Goal: Task Accomplishment & Management: Manage account settings

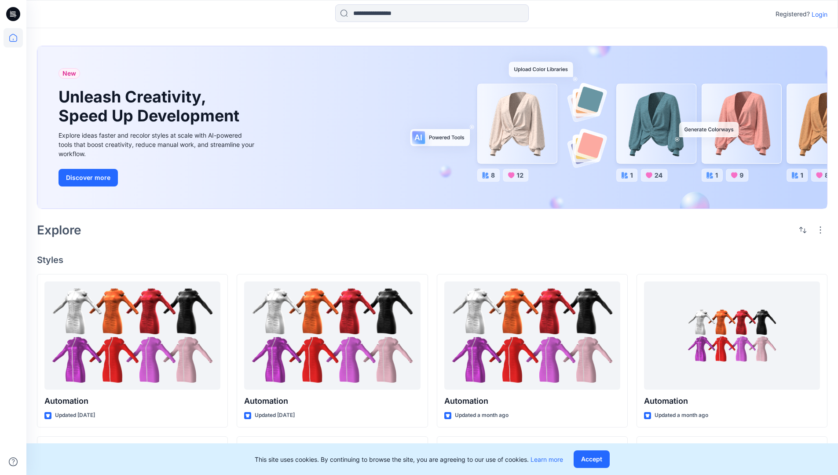
click at [818, 14] on p "Login" at bounding box center [820, 14] width 16 height 9
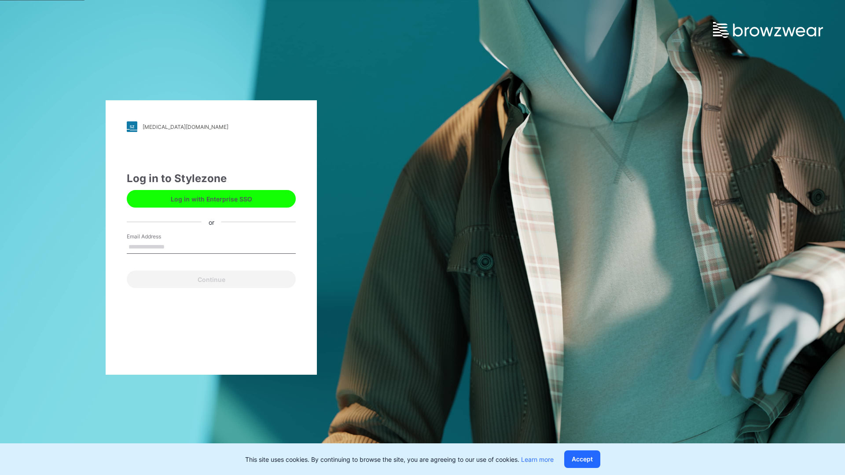
click at [174, 246] on input "Email Address" at bounding box center [211, 247] width 169 height 13
type input "**********"
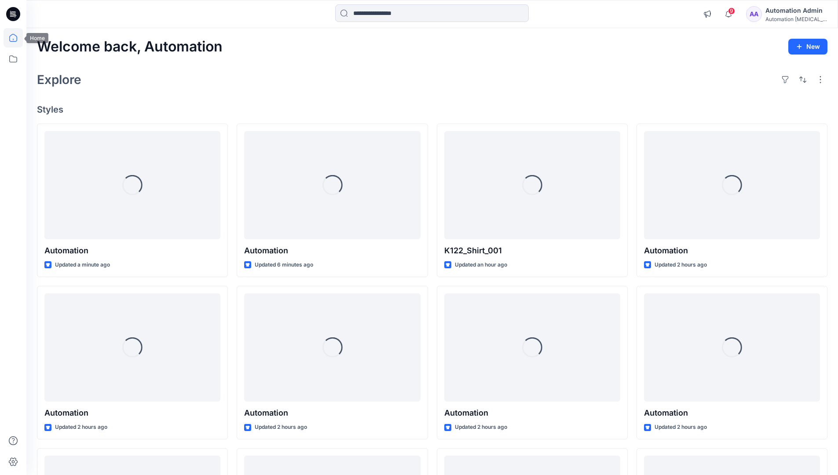
click at [17, 38] on icon at bounding box center [13, 38] width 8 height 8
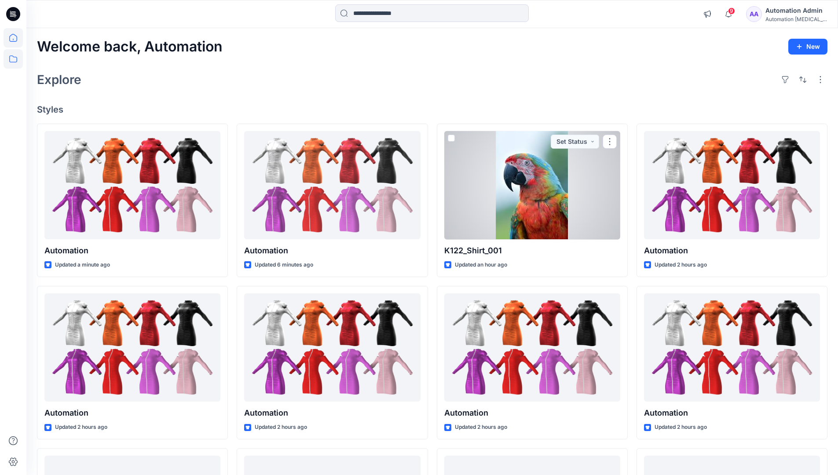
click at [14, 60] on icon at bounding box center [13, 58] width 19 height 19
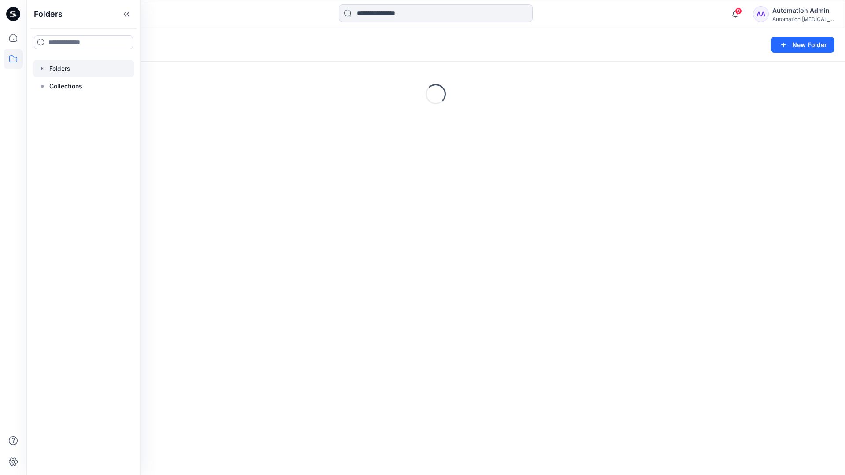
click at [234, 202] on div "Folders New Folder Loading..." at bounding box center [435, 251] width 819 height 447
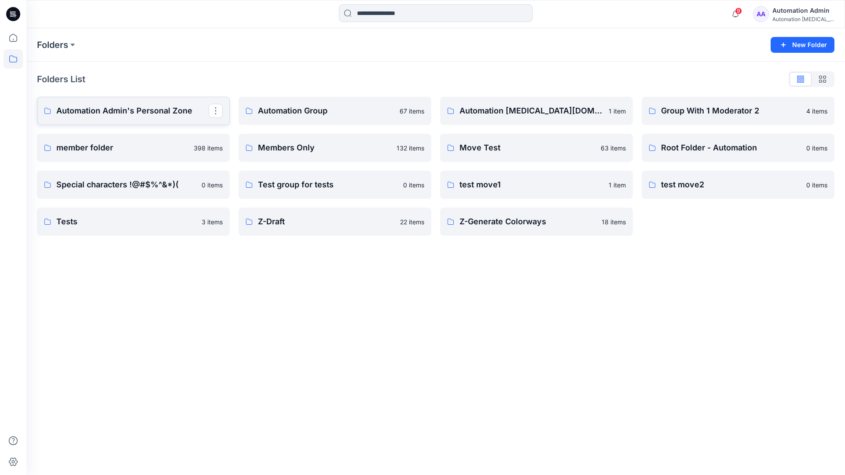
click at [151, 109] on p "Automation Admin's Personal Zone" at bounding box center [132, 111] width 152 height 12
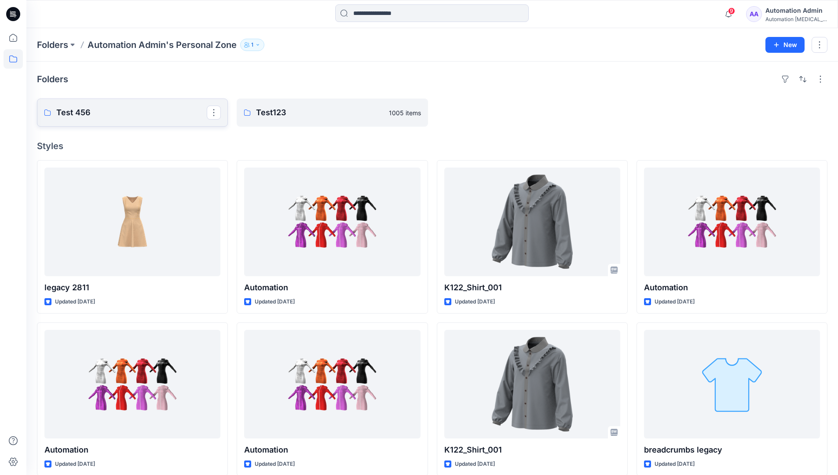
click at [83, 112] on p "Test 456" at bounding box center [131, 113] width 151 height 12
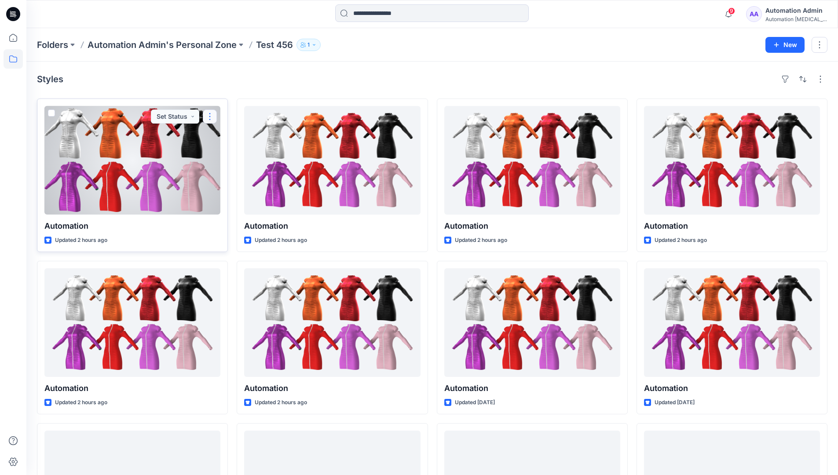
click at [210, 115] on button "button" at bounding box center [210, 117] width 14 height 14
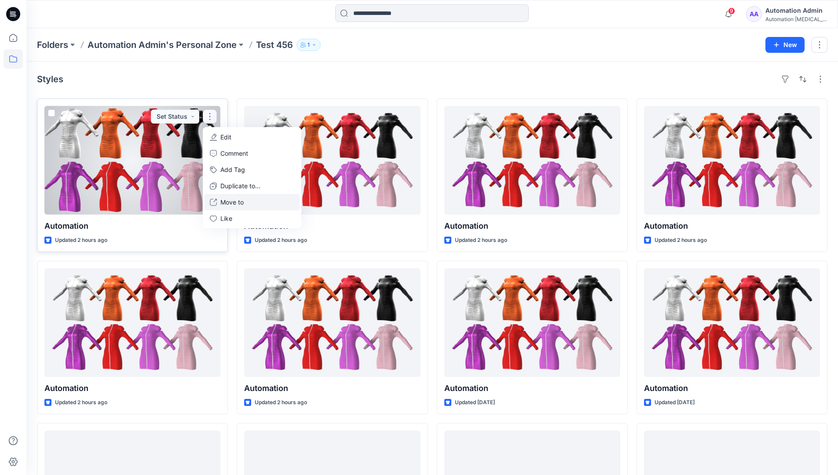
click at [235, 205] on p "Move to" at bounding box center [231, 202] width 23 height 9
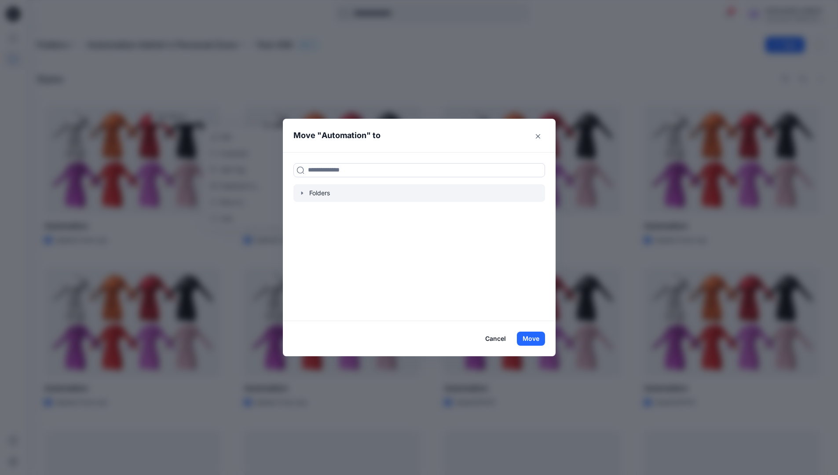
click at [303, 193] on icon "button" at bounding box center [302, 192] width 2 height 3
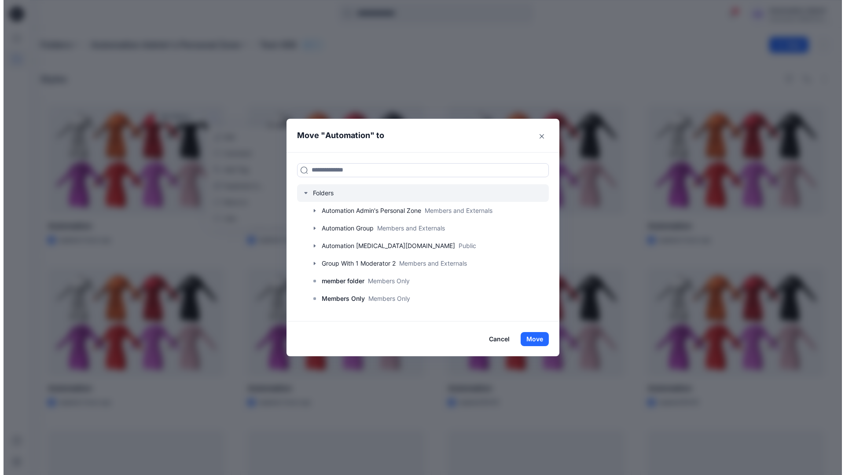
scroll to position [69, 0]
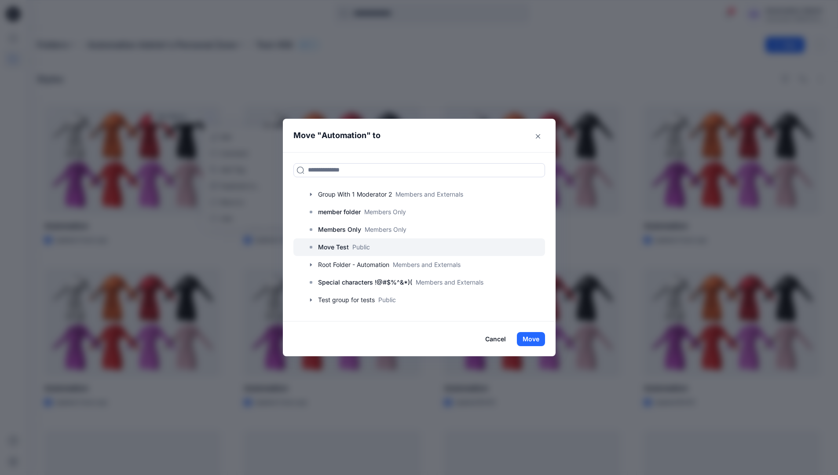
click at [342, 247] on p "Move Test" at bounding box center [333, 247] width 31 height 11
click at [535, 337] on button "Move" at bounding box center [531, 339] width 28 height 14
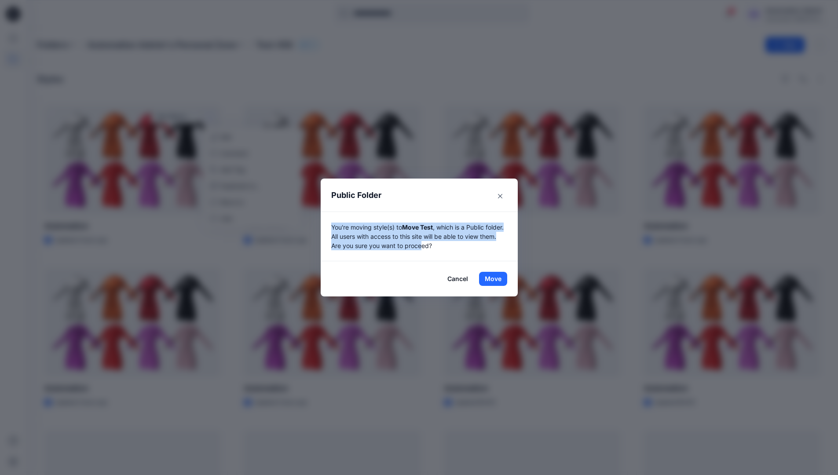
drag, startPoint x: 535, startPoint y: 337, endPoint x: 443, endPoint y: 244, distance: 130.7
click at [443, 244] on p "You're moving style(s) to Move Test , which is a Public folder. All users with …" at bounding box center [419, 237] width 176 height 28
click at [496, 279] on button "Move" at bounding box center [493, 279] width 28 height 14
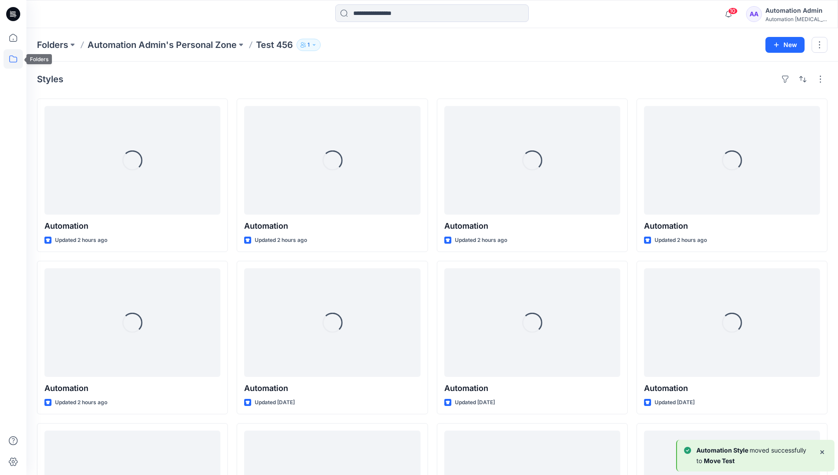
click at [9, 58] on icon at bounding box center [13, 58] width 19 height 19
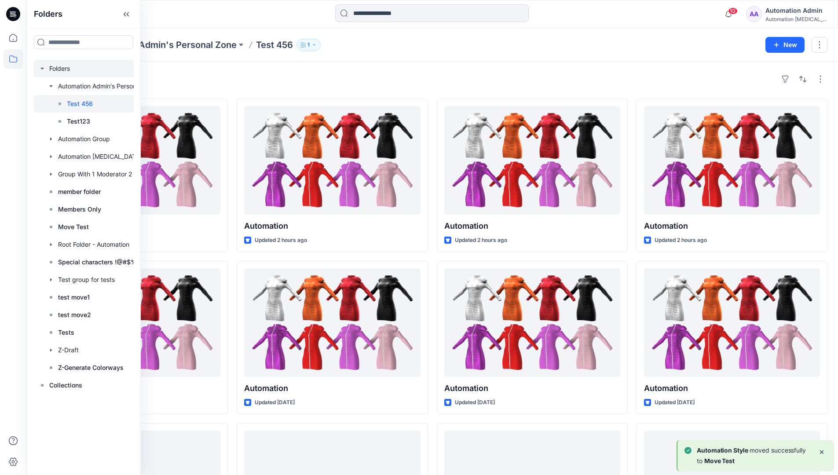
click at [58, 70] on div at bounding box center [94, 69] width 123 height 18
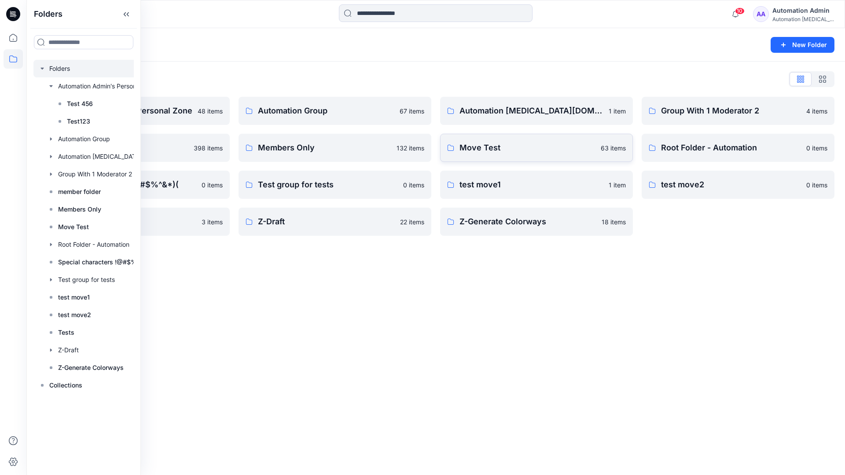
click at [471, 150] on p "Move Test" at bounding box center [527, 148] width 136 height 12
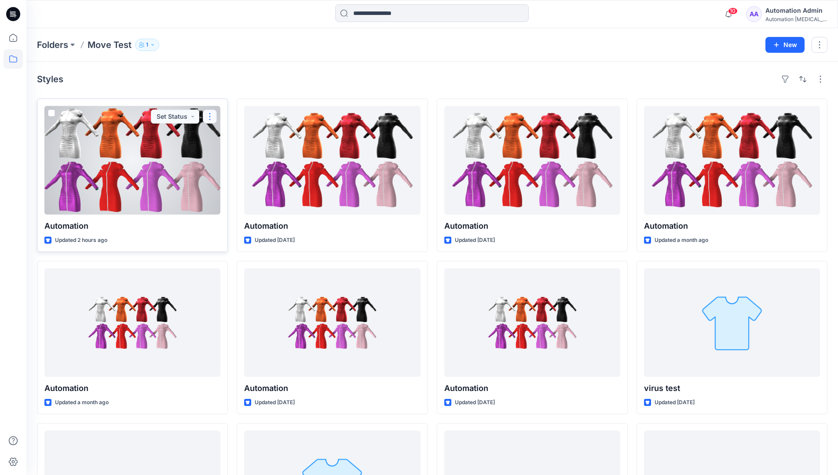
click at [207, 119] on button "button" at bounding box center [210, 117] width 14 height 14
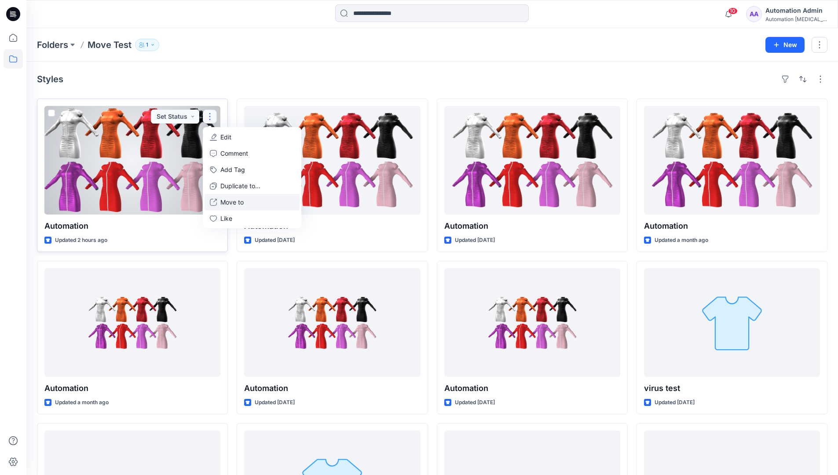
click at [235, 199] on p "Move to" at bounding box center [231, 202] width 23 height 9
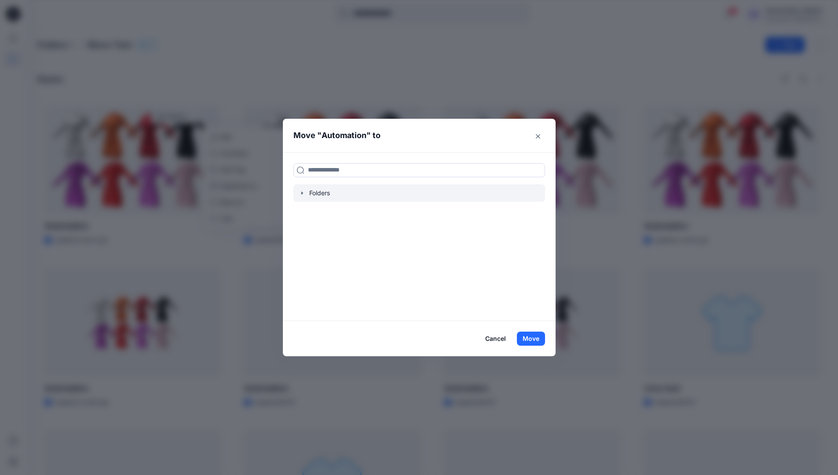
click at [304, 196] on icon "button" at bounding box center [302, 193] width 7 height 7
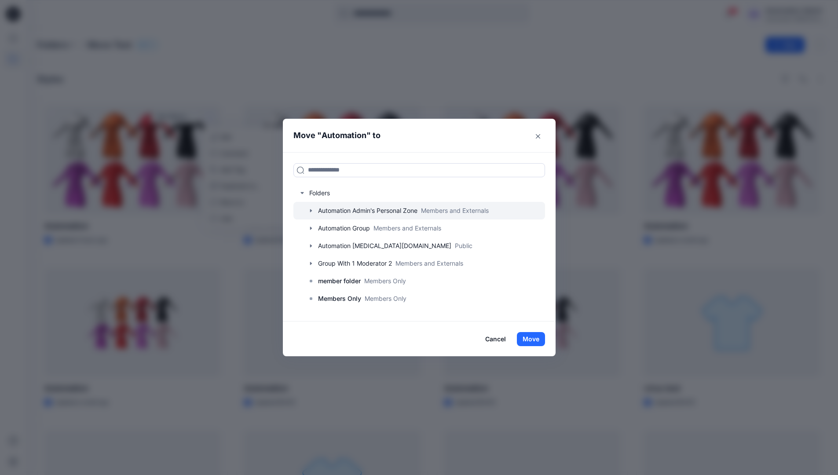
click at [315, 210] on icon "button" at bounding box center [311, 210] width 7 height 7
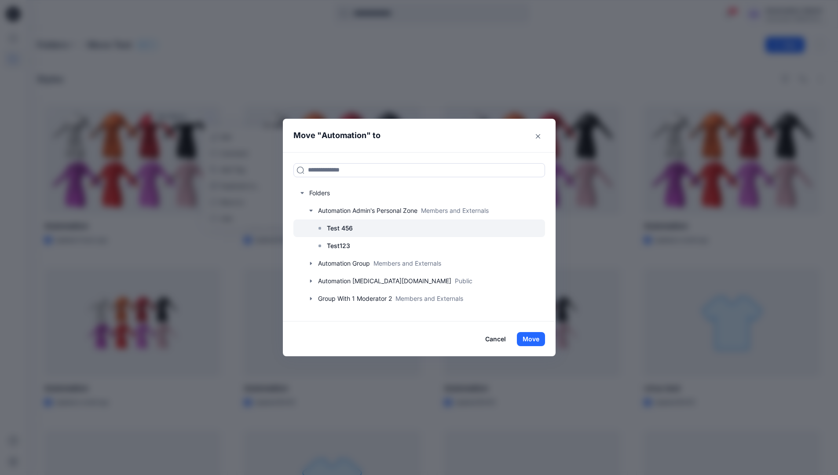
click at [338, 227] on p "Test 456" at bounding box center [340, 228] width 26 height 11
click at [537, 341] on button "Move" at bounding box center [531, 339] width 28 height 14
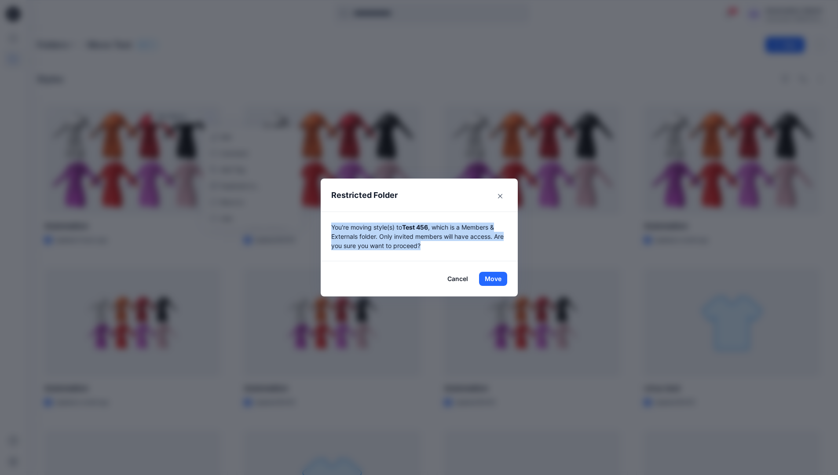
drag, startPoint x: 537, startPoint y: 341, endPoint x: 431, endPoint y: 249, distance: 140.1
click at [431, 249] on p "You're moving style(s) to Test 456 , which is a Members & Externals folder. Onl…" at bounding box center [419, 237] width 176 height 28
click at [496, 279] on button "Move" at bounding box center [493, 279] width 28 height 14
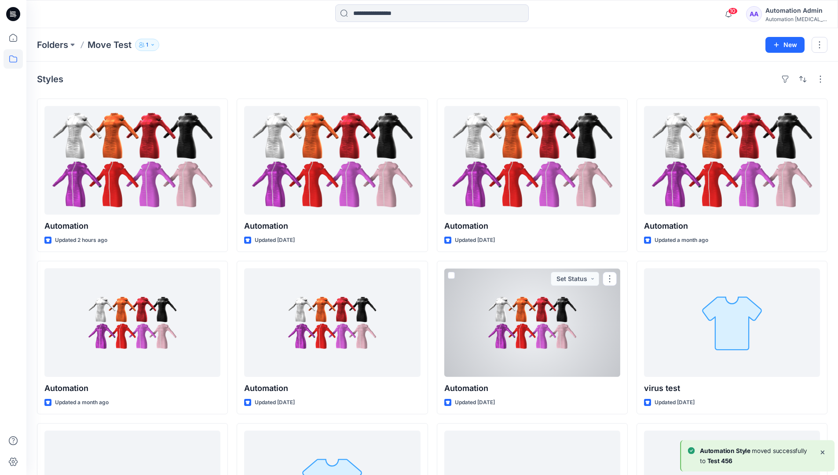
click at [790, 12] on div "Automation Admin" at bounding box center [797, 10] width 62 height 11
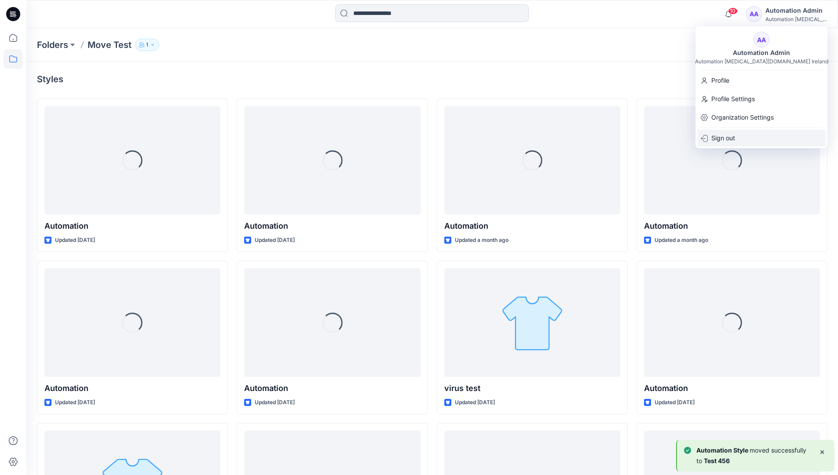
click at [735, 135] on p "Sign out" at bounding box center [724, 138] width 24 height 17
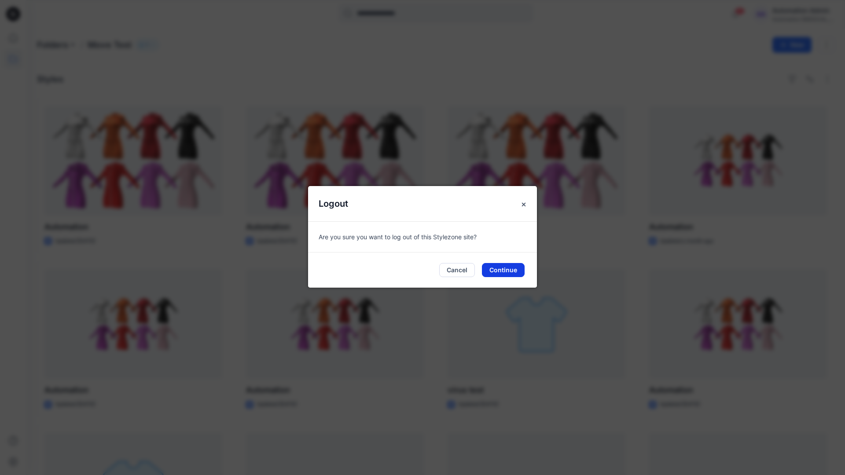
click at [520, 263] on button "Continue" at bounding box center [503, 270] width 43 height 14
